Goal: Task Accomplishment & Management: Use online tool/utility

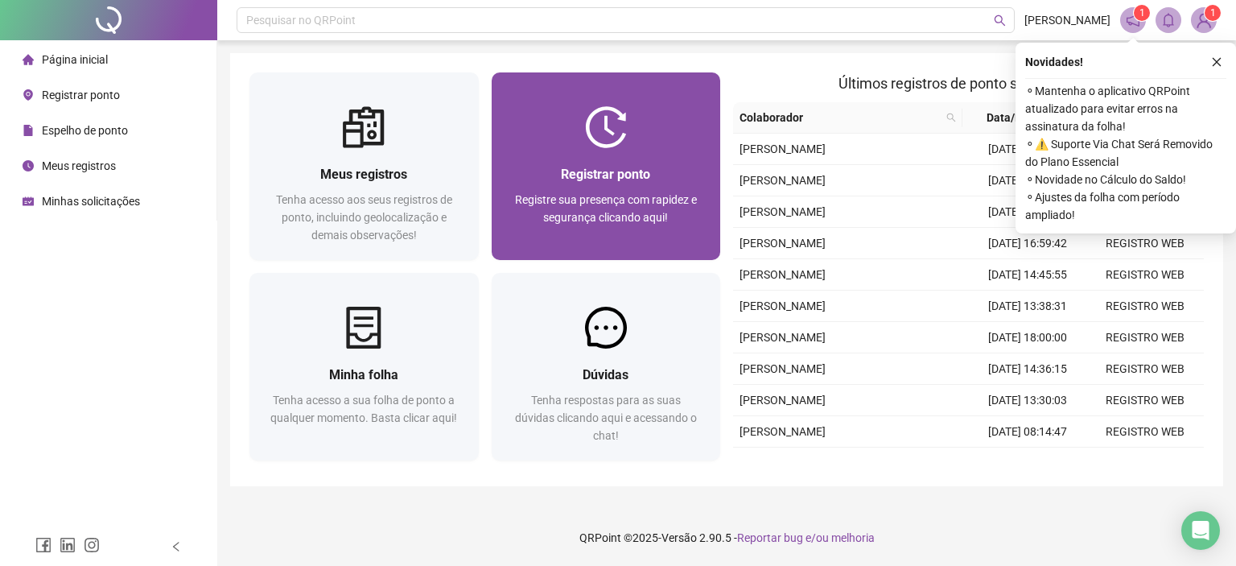
click at [630, 152] on div "Registrar ponto Registre sua presença com rapidez e segurança clicando aqui!" at bounding box center [606, 204] width 229 height 112
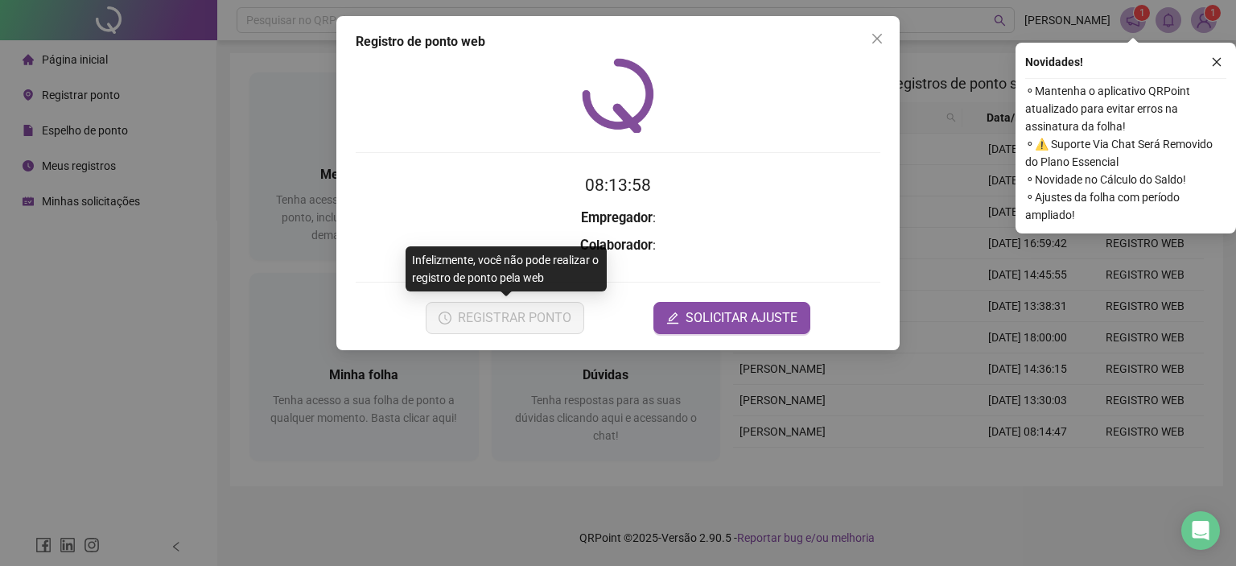
click at [498, 324] on form "08:13:58 Empregador : Colaborador : REGISTRAR PONTO SOLICITAR AJUSTE" at bounding box center [618, 252] width 525 height 161
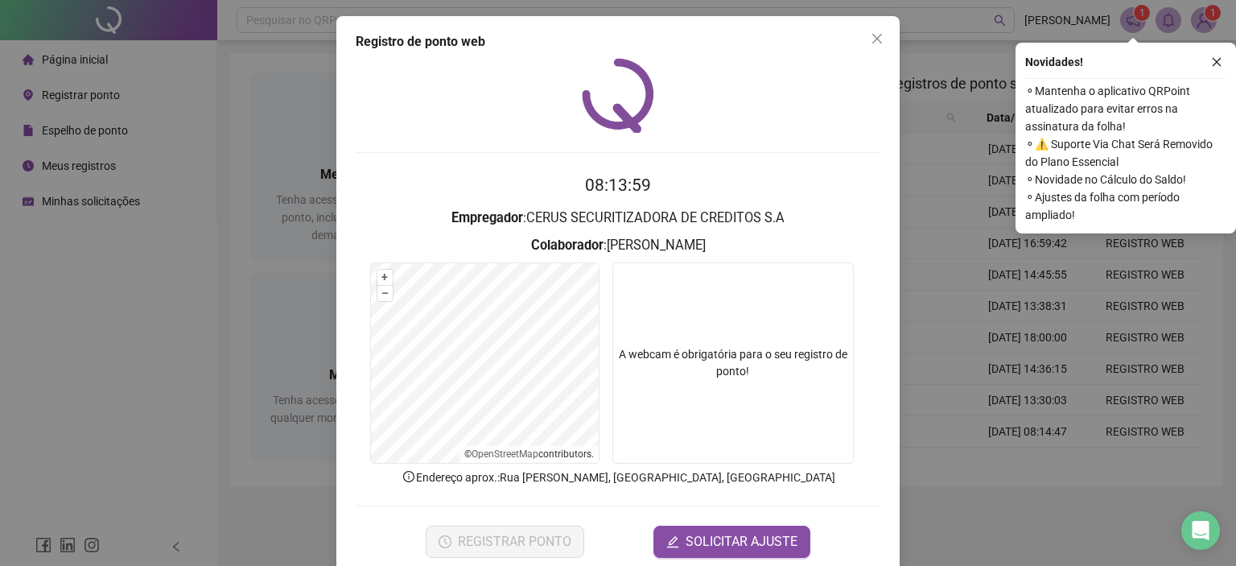
click at [534, 534] on span "REGISTRAR PONTO" at bounding box center [514, 541] width 113 height 19
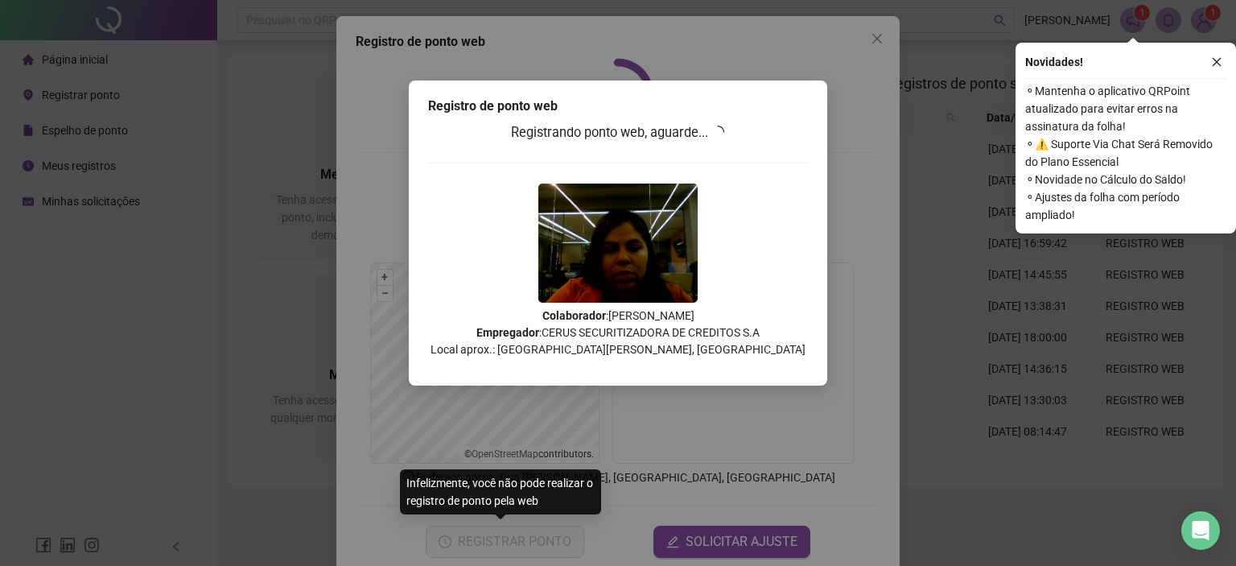
click at [528, 543] on div "Registro de ponto web Registrando ponto web, aguarde... Colaborador : [PERSON_N…" at bounding box center [618, 283] width 1236 height 566
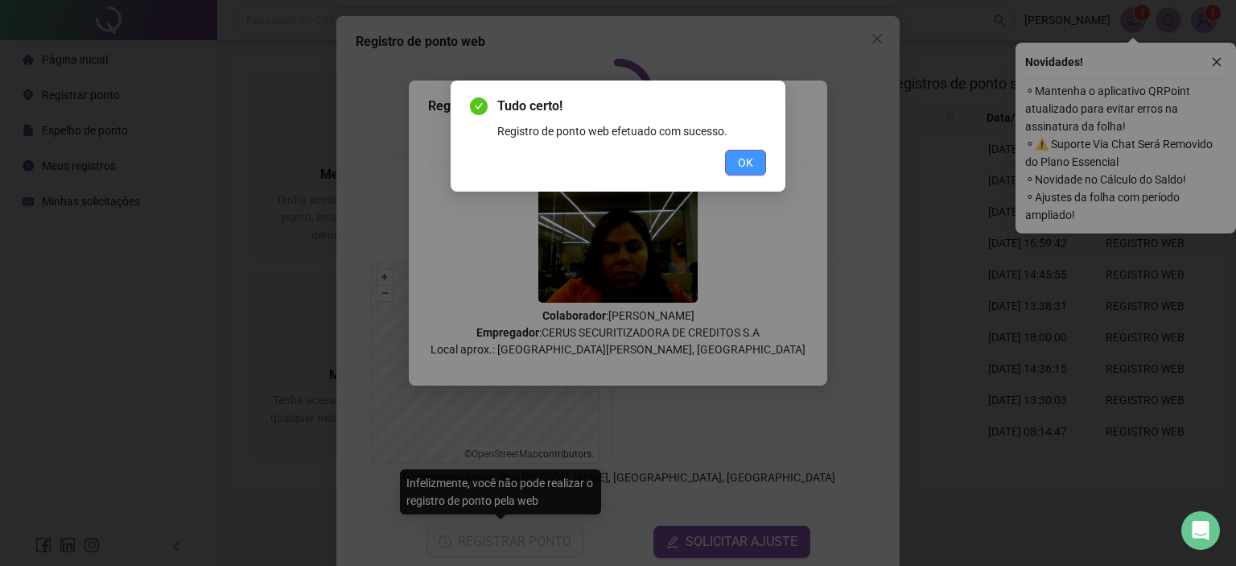
click at [756, 163] on button "OK" at bounding box center [745, 163] width 41 height 26
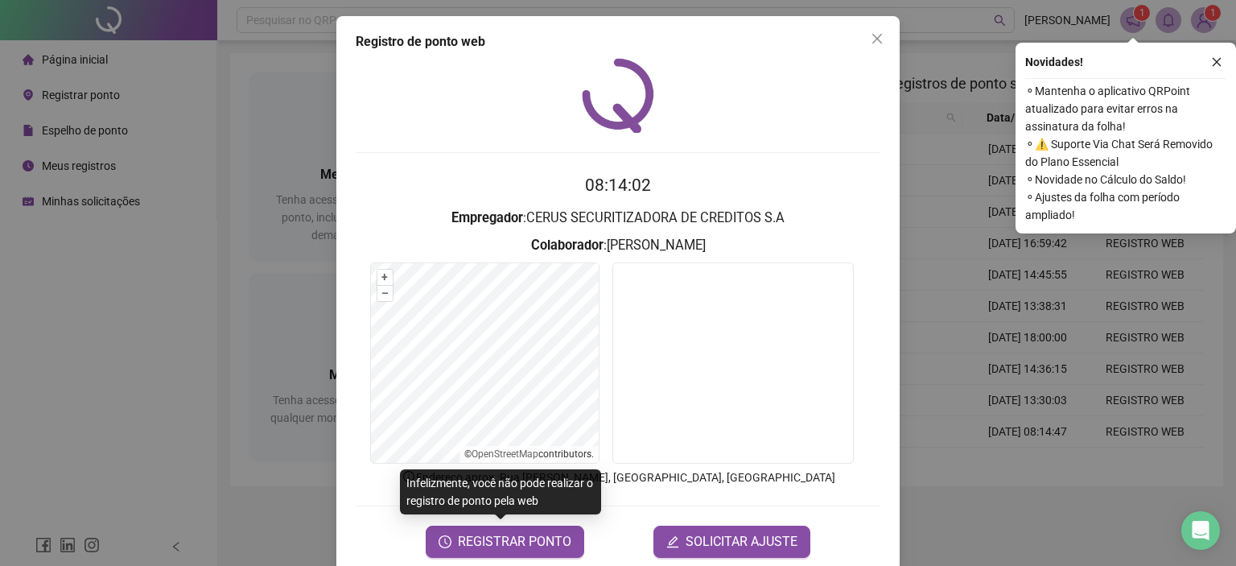
click at [876, 21] on div "Registro de ponto web 08:14:02 Empregador : CERUS SECURITIZADORA DE CREDITOS S.…" at bounding box center [617, 295] width 563 height 558
click at [868, 30] on button "Close" at bounding box center [877, 39] width 26 height 26
